Goal: Transaction & Acquisition: Purchase product/service

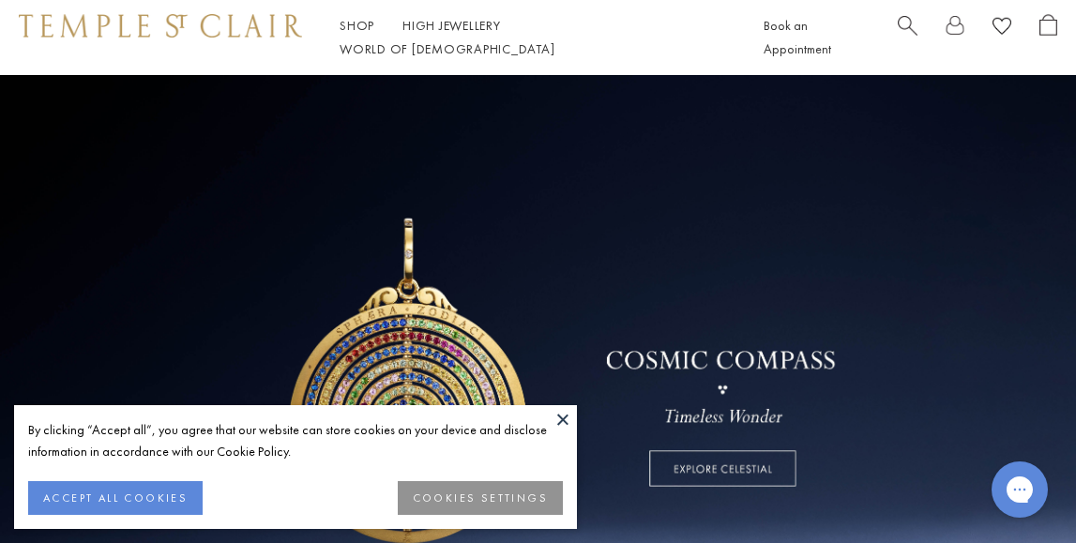
click at [558, 420] on button at bounding box center [563, 419] width 28 height 28
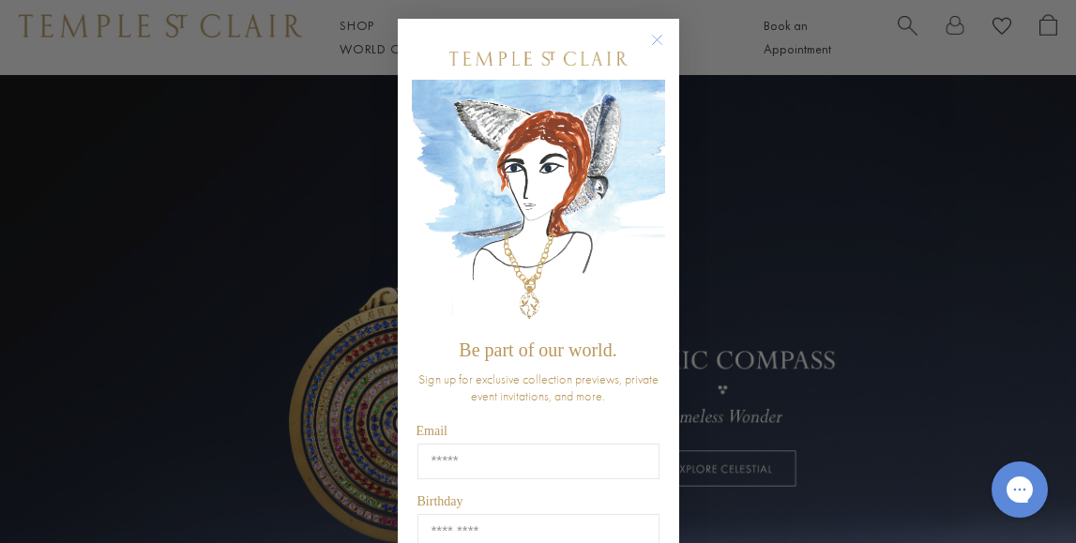
click at [657, 39] on circle "Close dialog" at bounding box center [656, 40] width 23 height 23
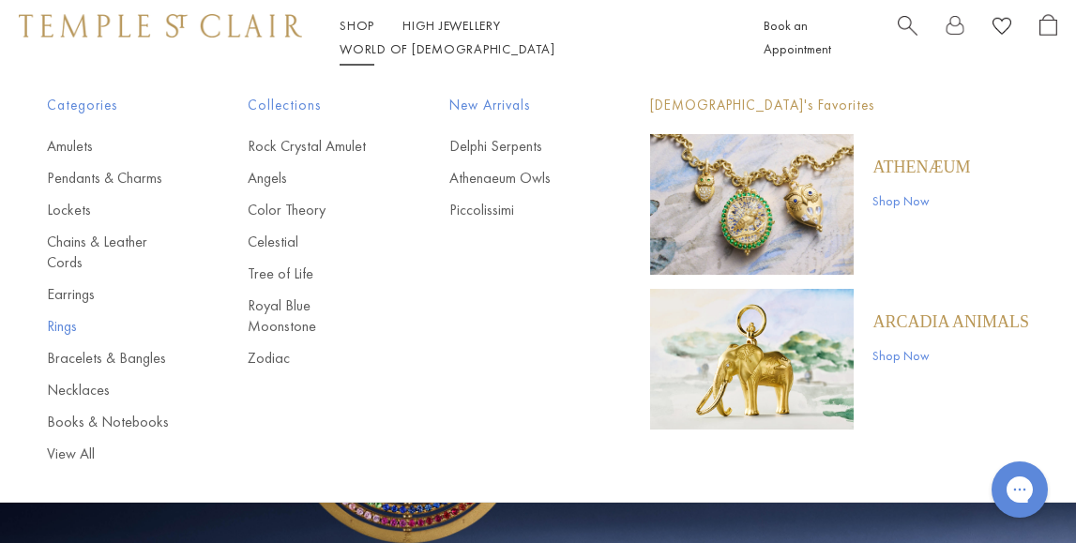
click at [63, 328] on link "Rings" at bounding box center [110, 326] width 126 height 21
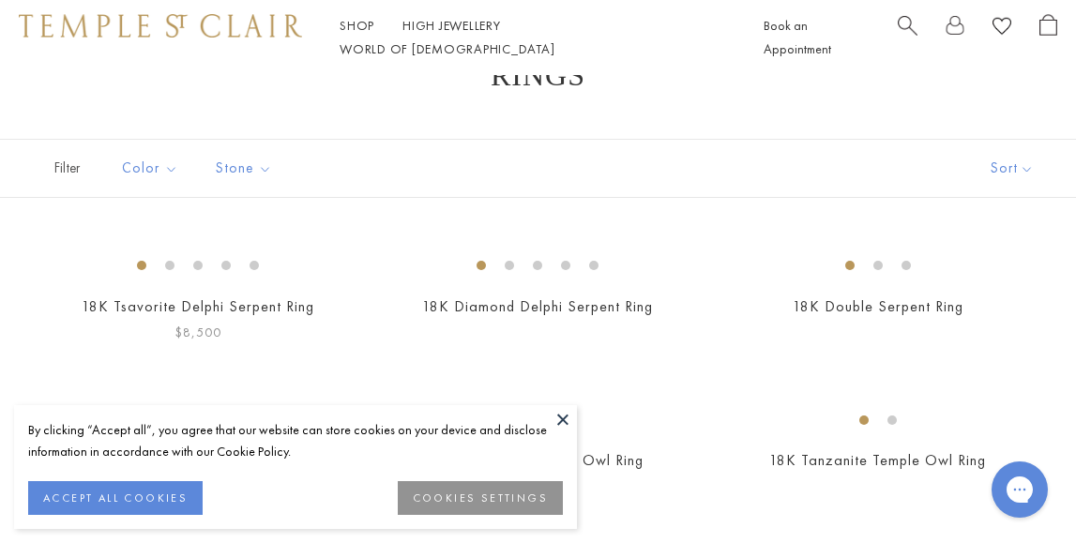
scroll to position [73, 0]
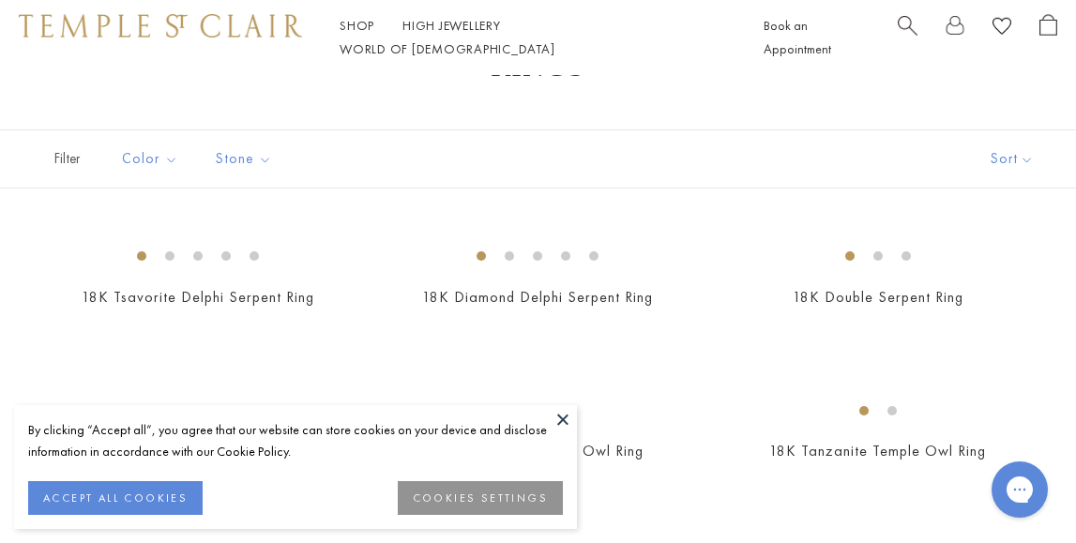
click at [567, 415] on button at bounding box center [563, 419] width 28 height 28
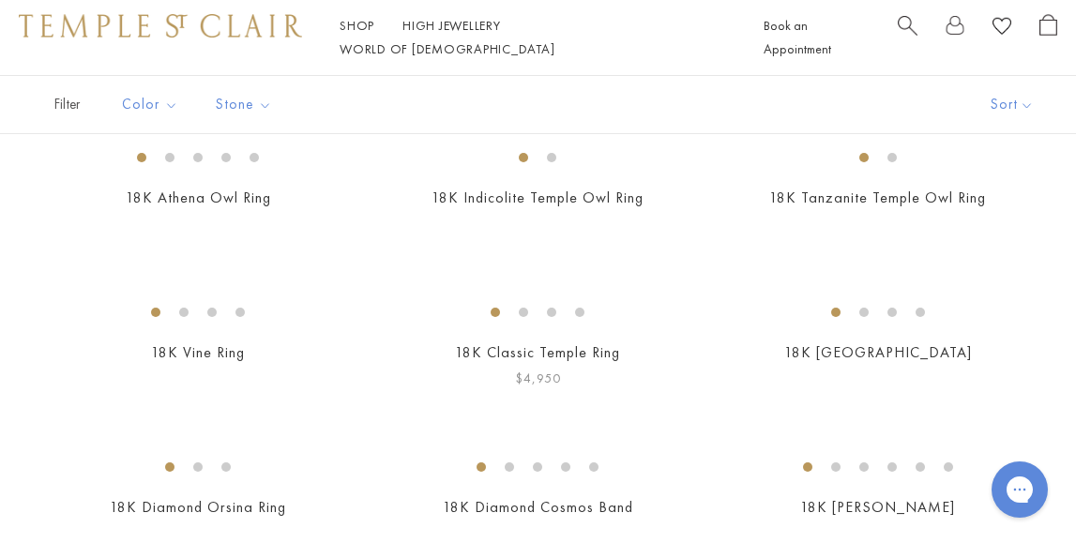
scroll to position [225, 0]
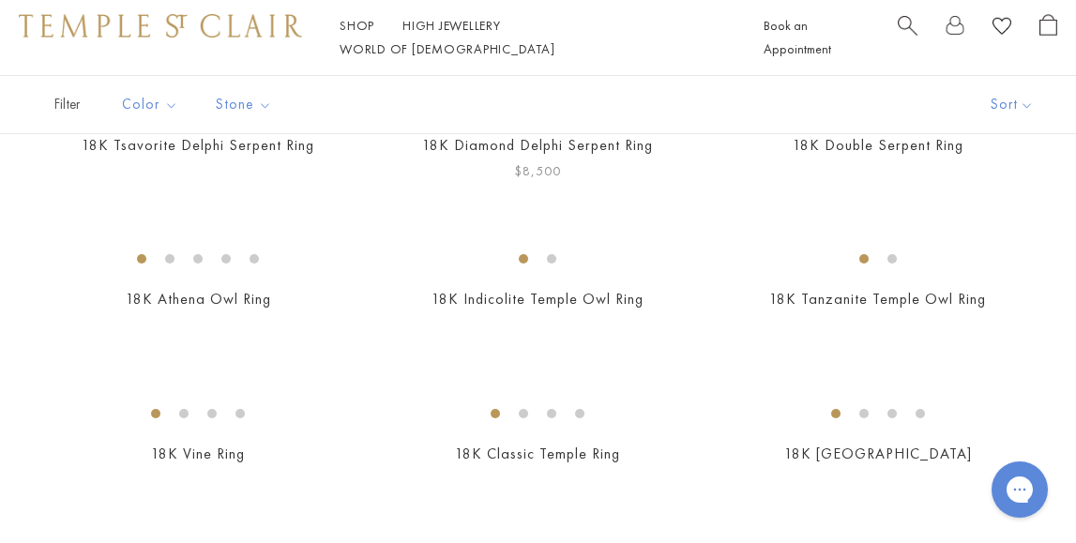
click at [0, 0] on img at bounding box center [0, 0] width 0 height 0
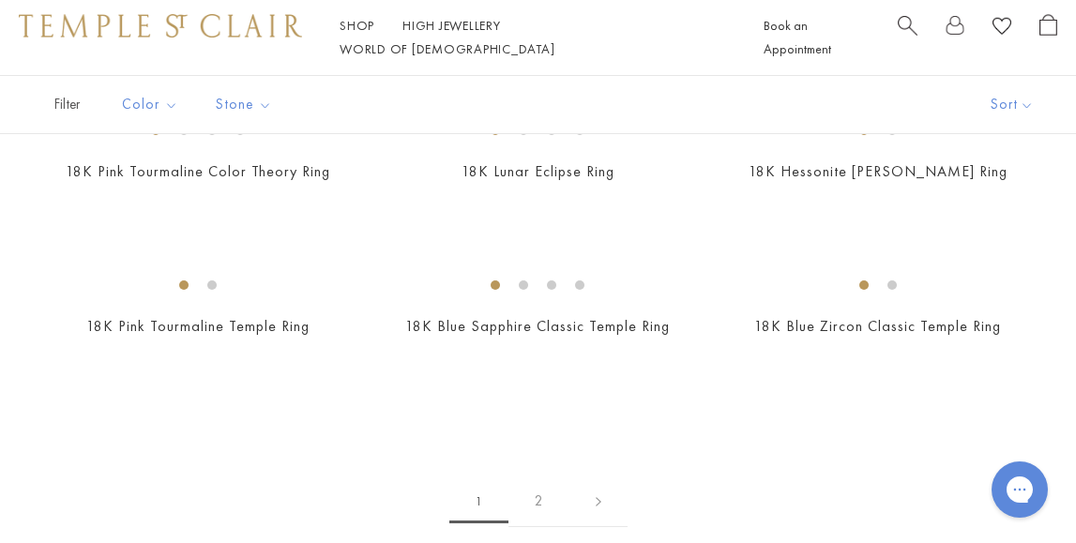
scroll to position [2310, 0]
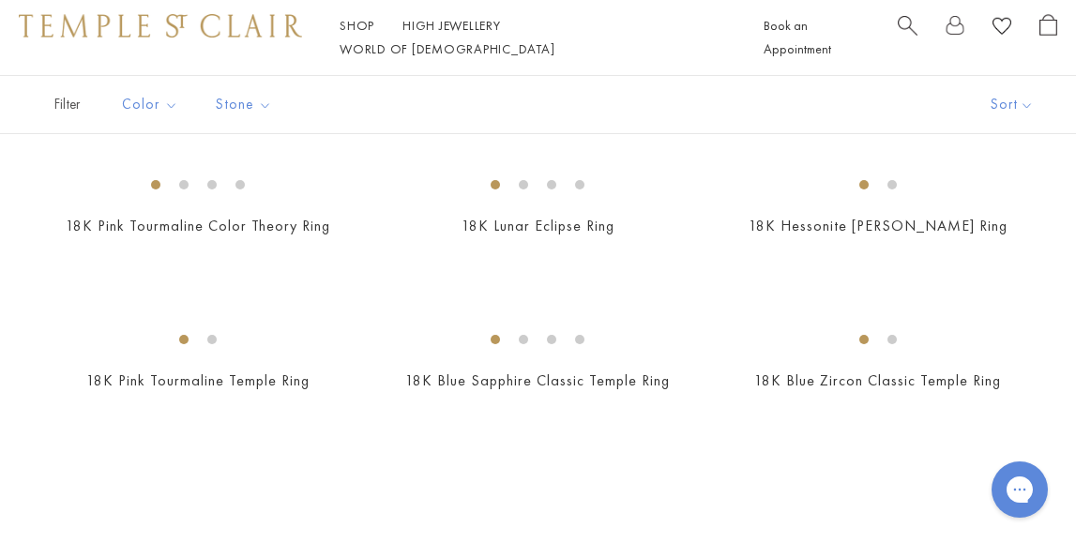
click at [0, 0] on img at bounding box center [0, 0] width 0 height 0
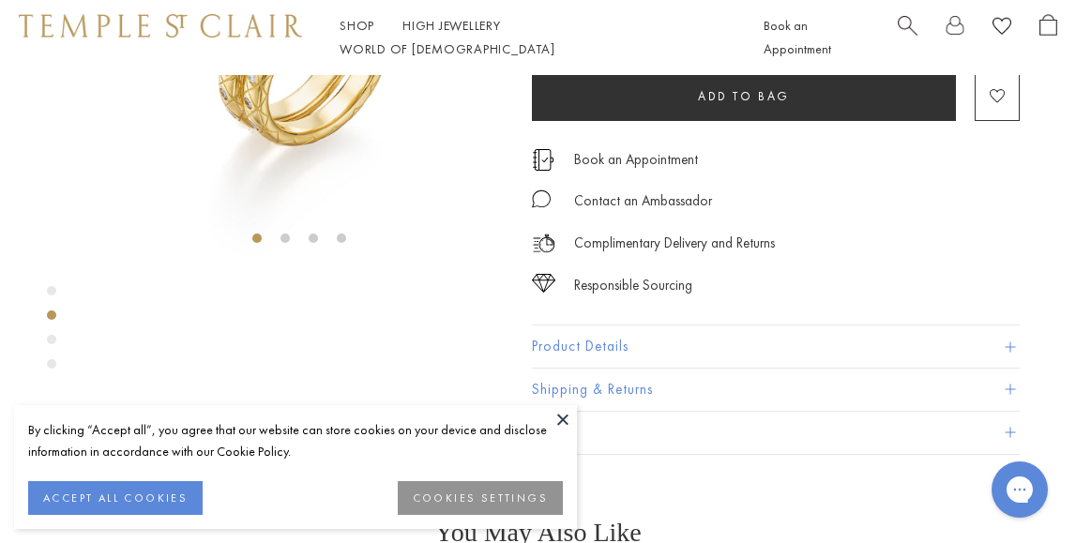
scroll to position [280, 0]
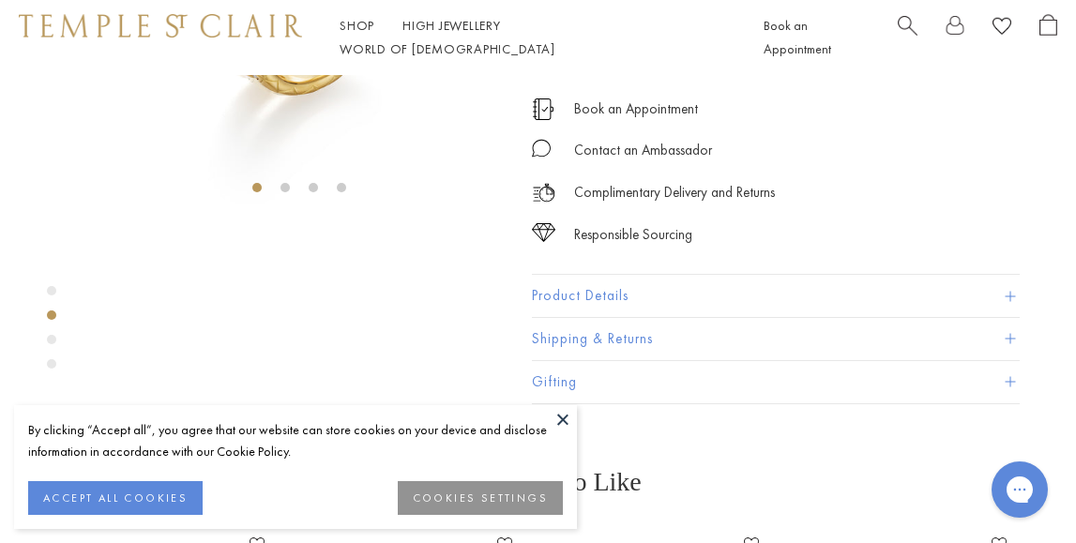
click at [559, 414] on button at bounding box center [563, 419] width 28 height 28
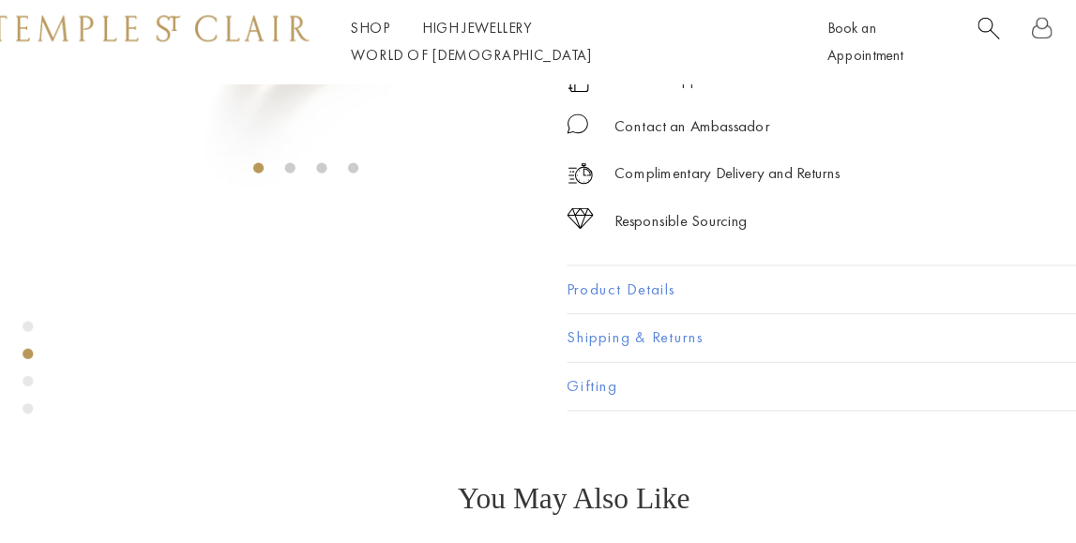
scroll to position [198, 0]
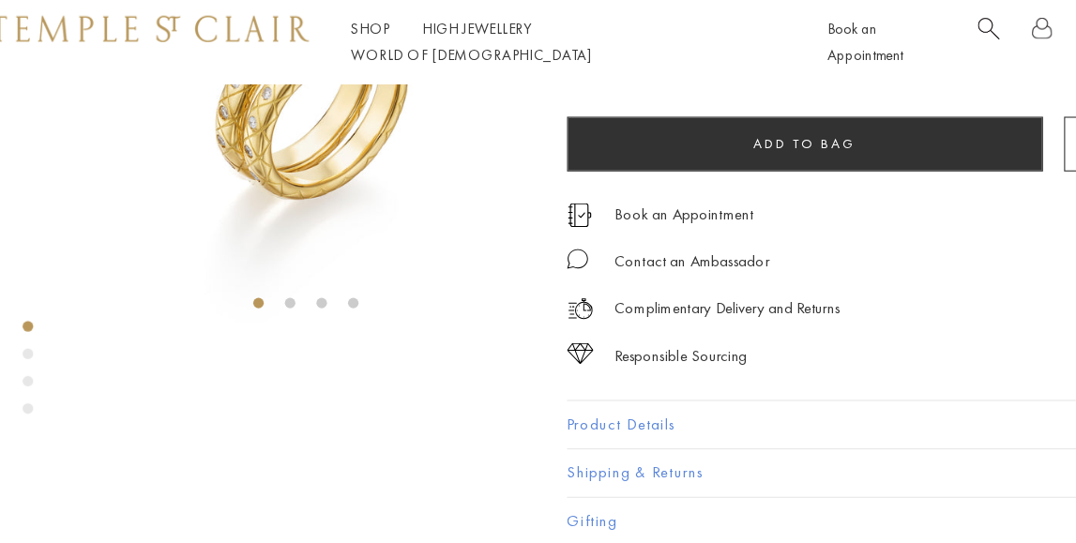
click at [738, 68] on label "8" at bounding box center [755, 55] width 34 height 23
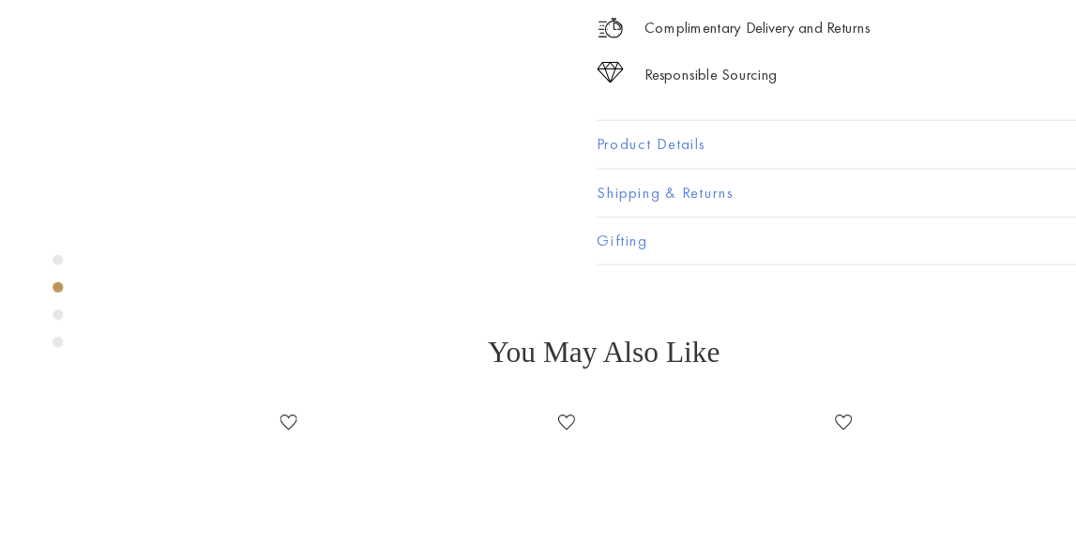
scroll to position [427, 0]
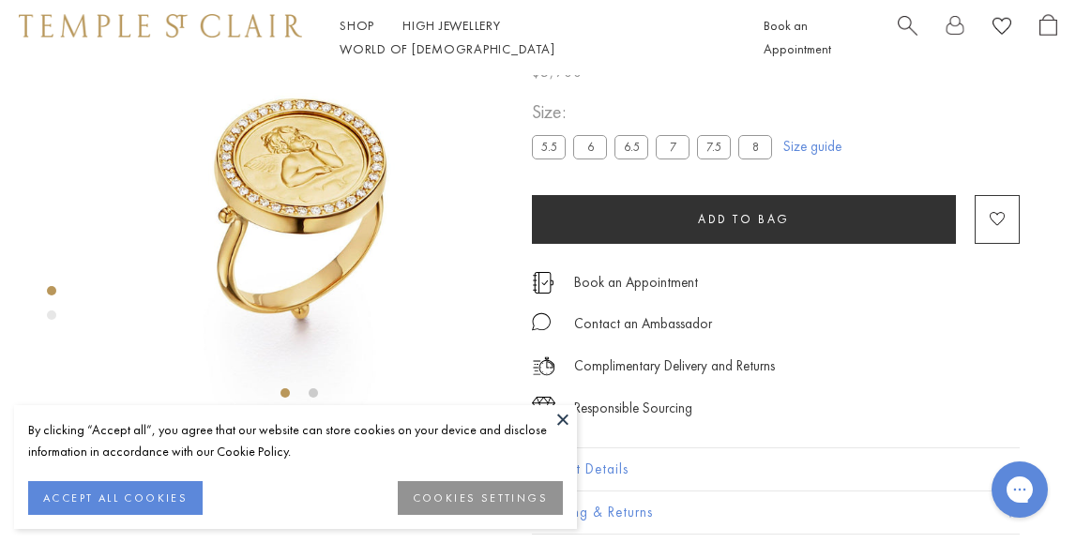
click at [567, 408] on button at bounding box center [563, 419] width 28 height 28
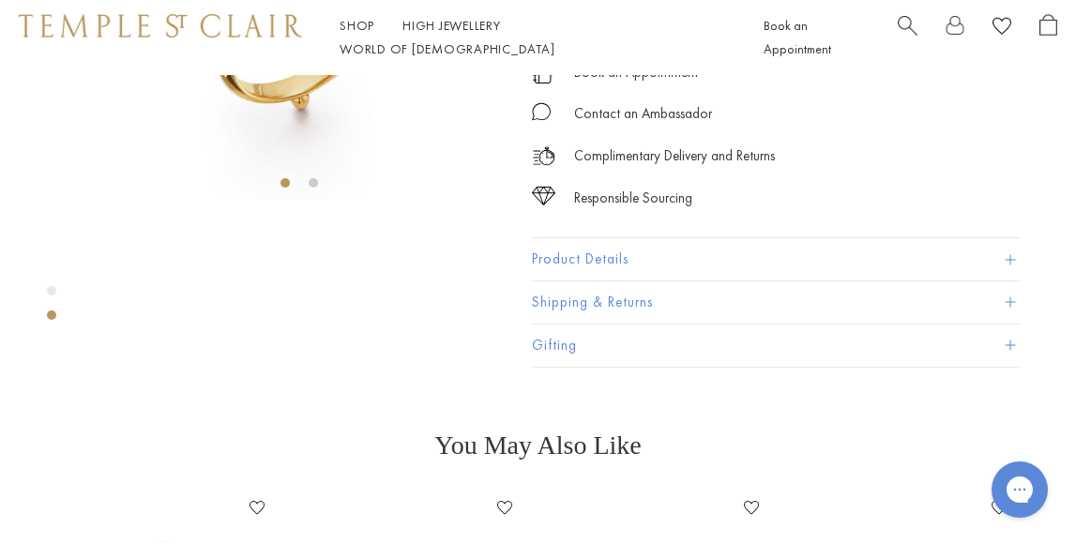
scroll to position [258, 0]
